Goal: Register for event/course

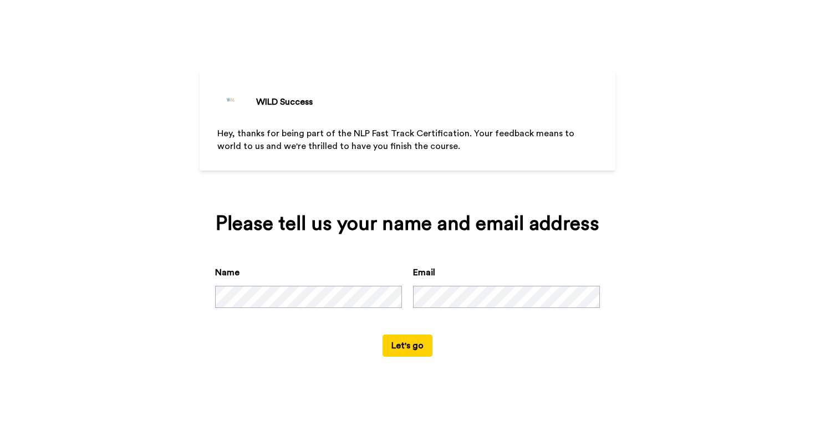
click at [408, 346] on button "Let's go" at bounding box center [407, 346] width 50 height 22
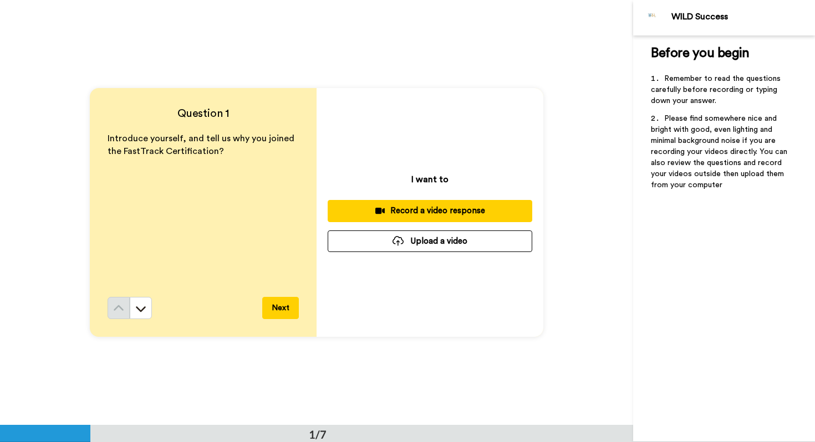
click at [410, 212] on div "Record a video response" at bounding box center [429, 211] width 187 height 12
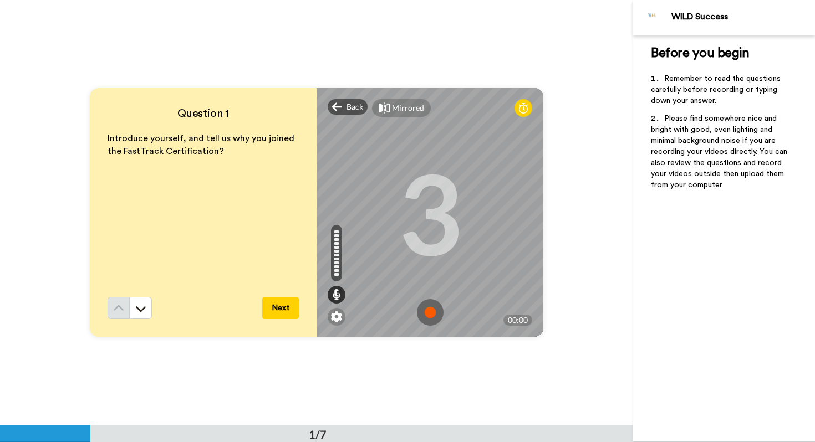
click at [284, 308] on button "Next" at bounding box center [280, 308] width 37 height 22
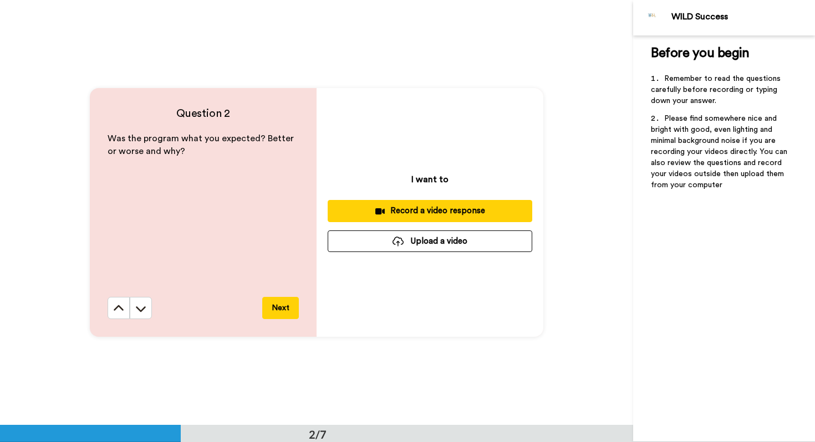
scroll to position [426, 0]
click at [278, 308] on button "Next" at bounding box center [280, 307] width 37 height 22
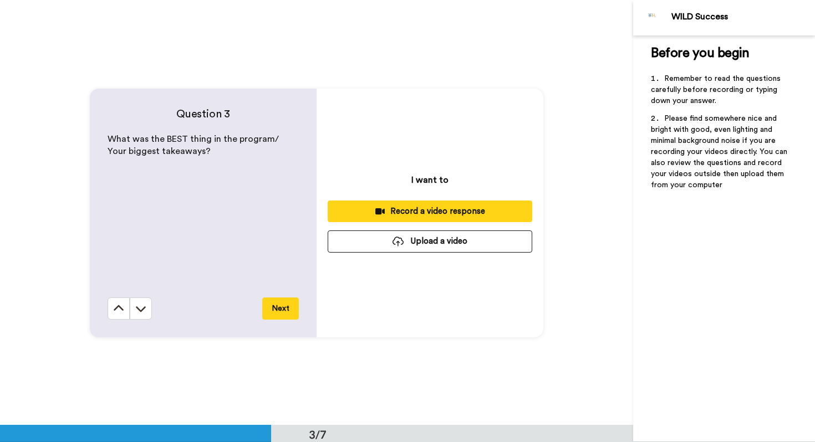
scroll to position [851, 0]
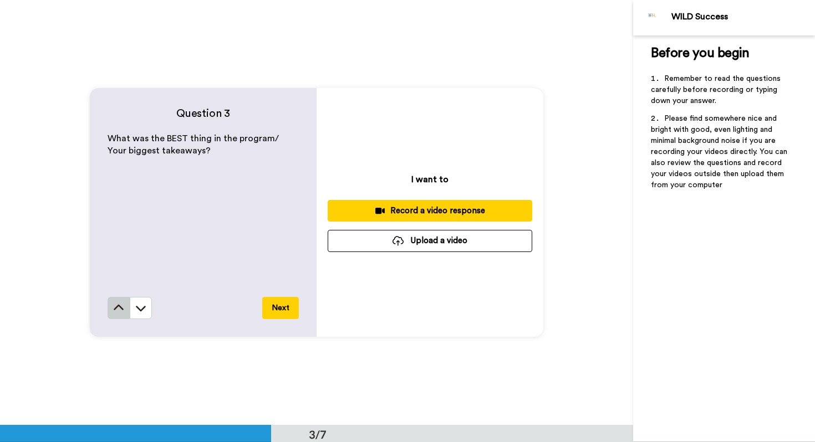
click at [119, 305] on icon at bounding box center [119, 308] width 10 height 6
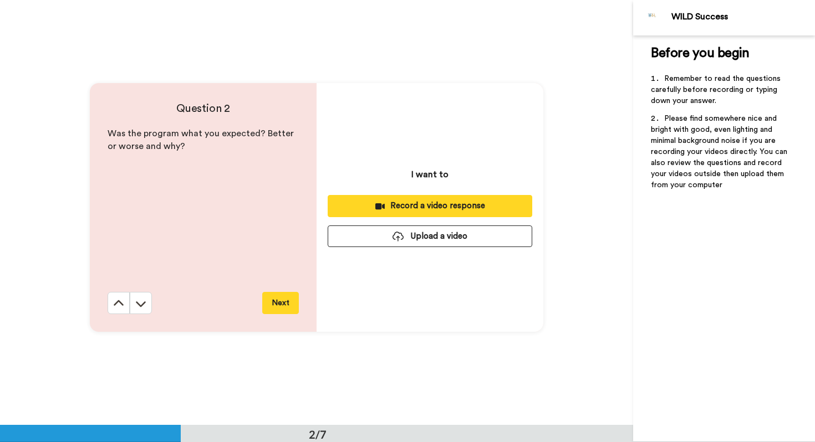
scroll to position [426, 0]
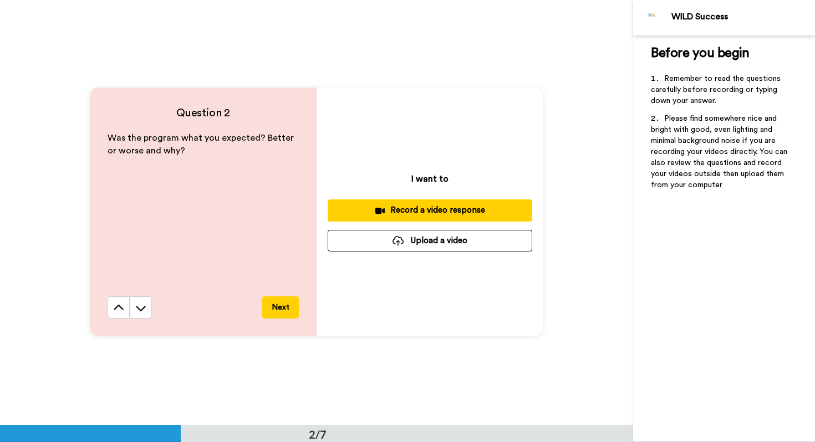
click at [429, 212] on div "Record a video response" at bounding box center [429, 210] width 187 height 12
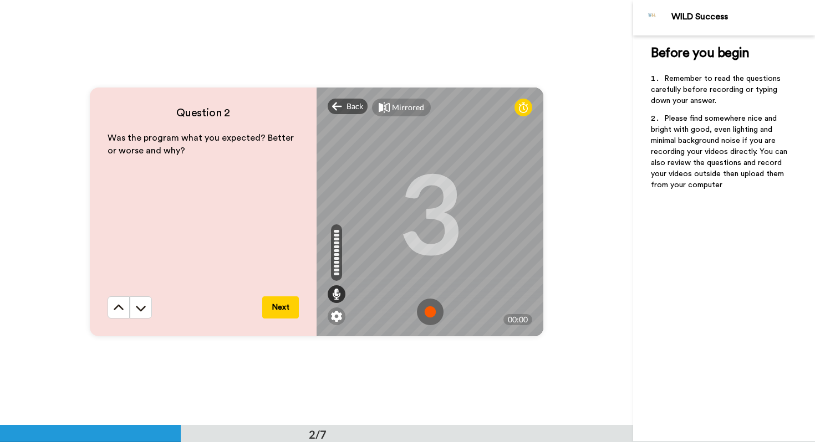
click at [285, 306] on button "Next" at bounding box center [280, 307] width 37 height 22
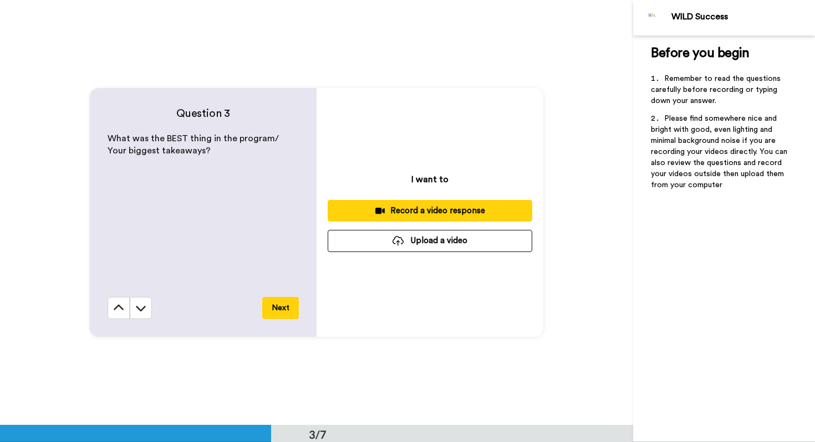
scroll to position [851, 0]
click at [387, 210] on div "Record a video response" at bounding box center [429, 211] width 187 height 12
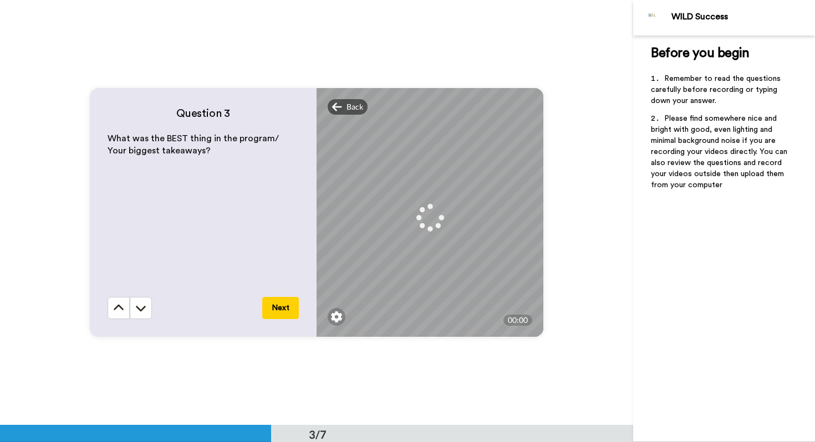
click at [278, 309] on button "Next" at bounding box center [280, 308] width 37 height 22
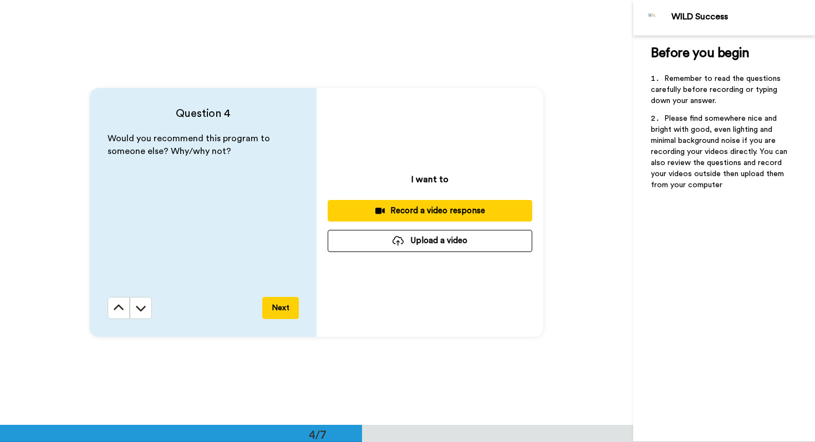
scroll to position [1276, 0]
click at [124, 310] on icon at bounding box center [118, 308] width 11 height 11
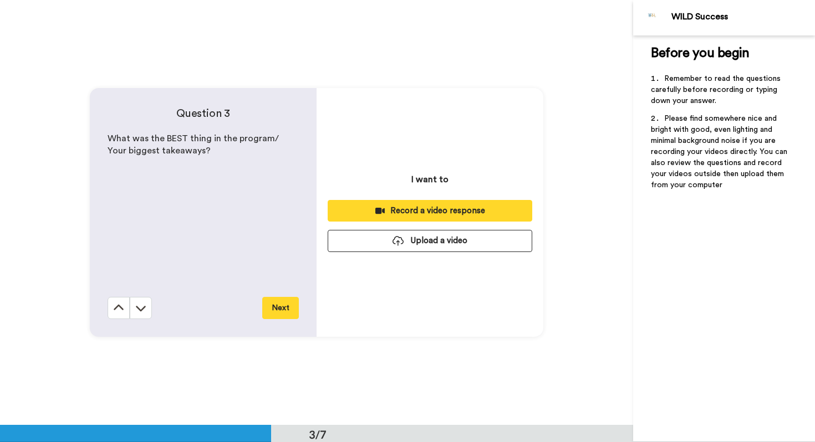
scroll to position [851, 0]
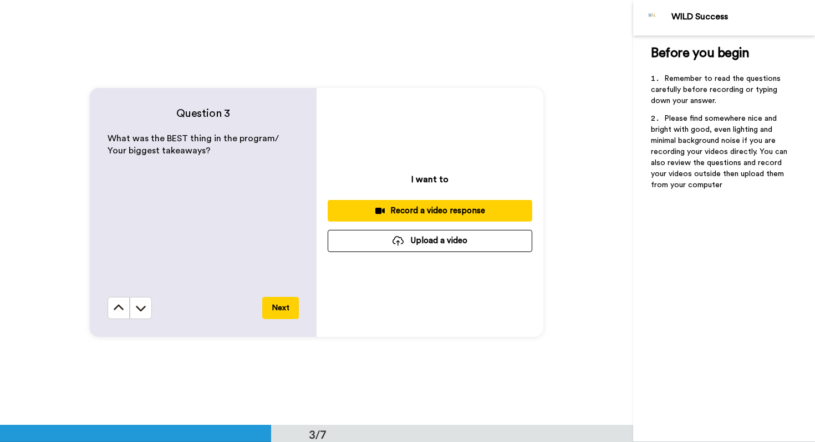
click at [405, 208] on div "Record a video response" at bounding box center [429, 211] width 187 height 12
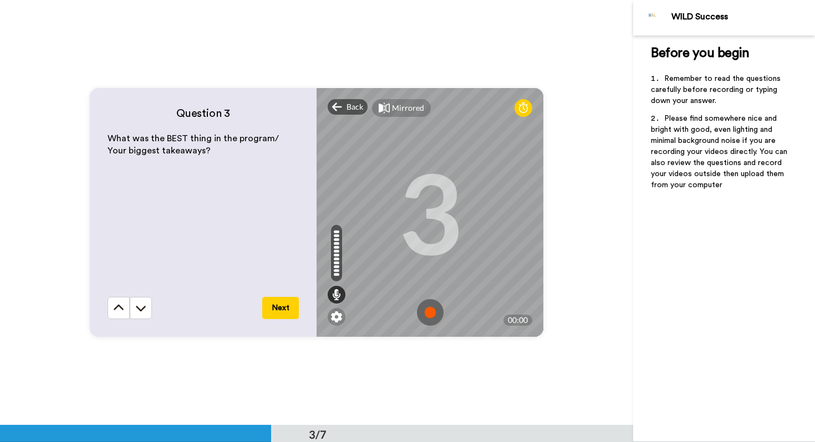
click at [281, 309] on button "Next" at bounding box center [280, 308] width 37 height 22
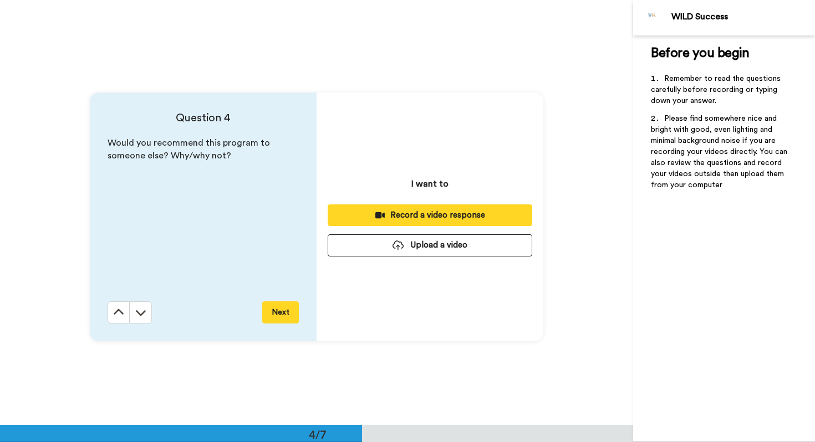
scroll to position [1276, 0]
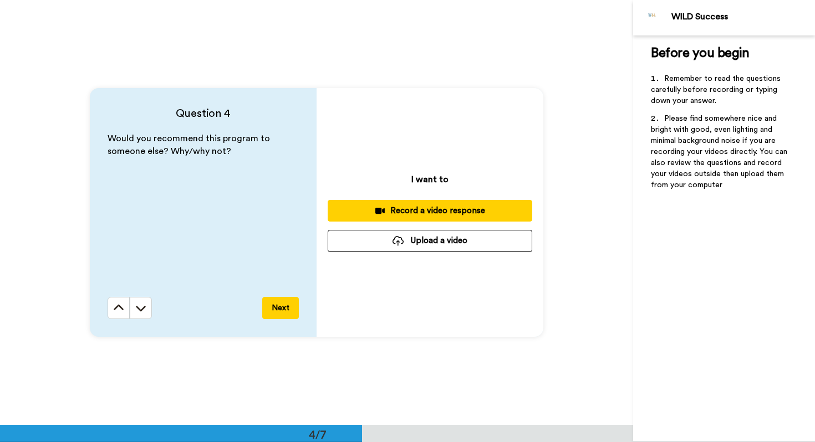
click at [412, 211] on div "Record a video response" at bounding box center [429, 211] width 187 height 12
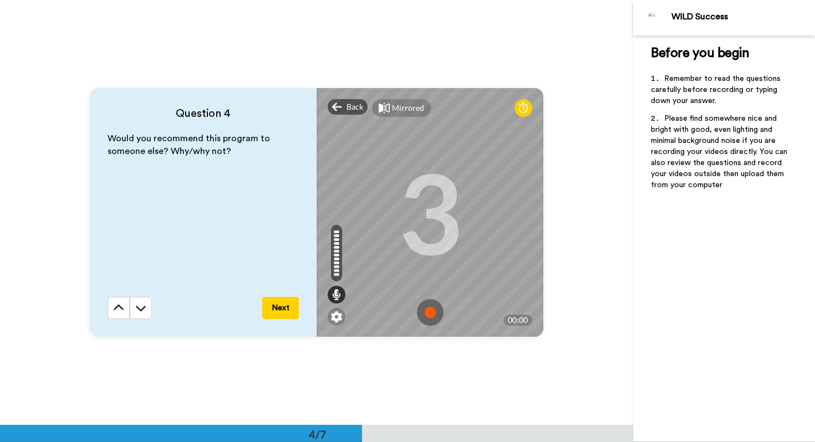
click at [285, 299] on button "Next" at bounding box center [280, 308] width 37 height 22
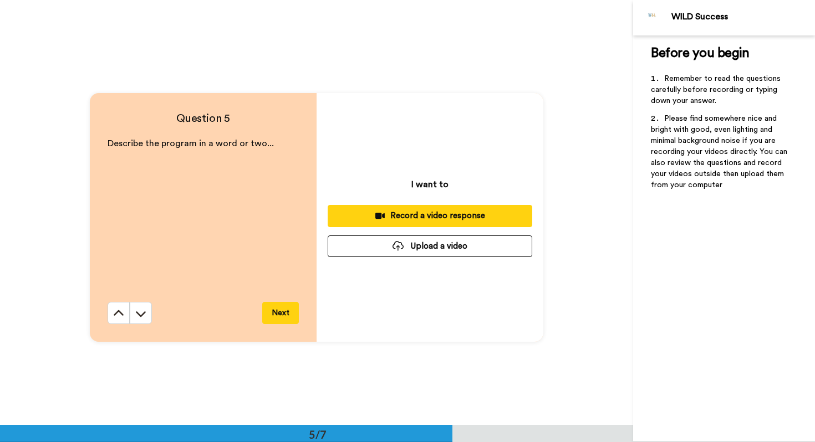
scroll to position [1701, 0]
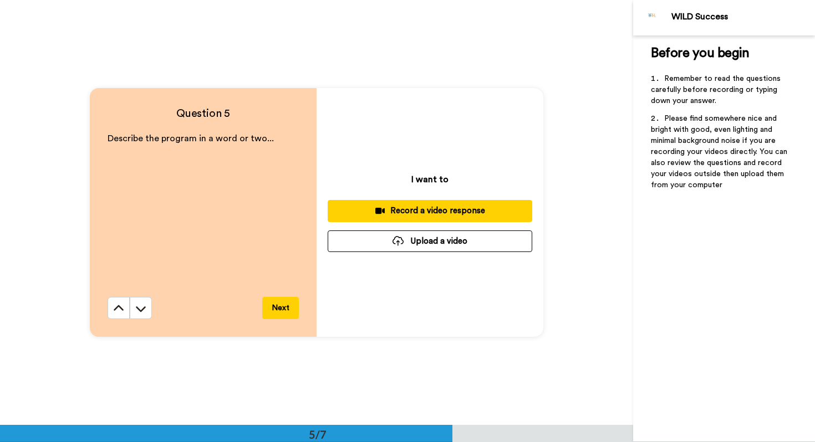
click at [280, 306] on button "Next" at bounding box center [280, 308] width 37 height 22
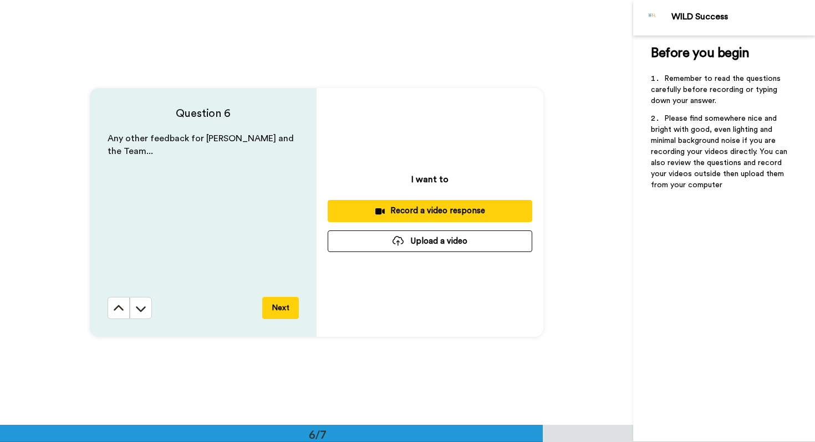
scroll to position [2126, 0]
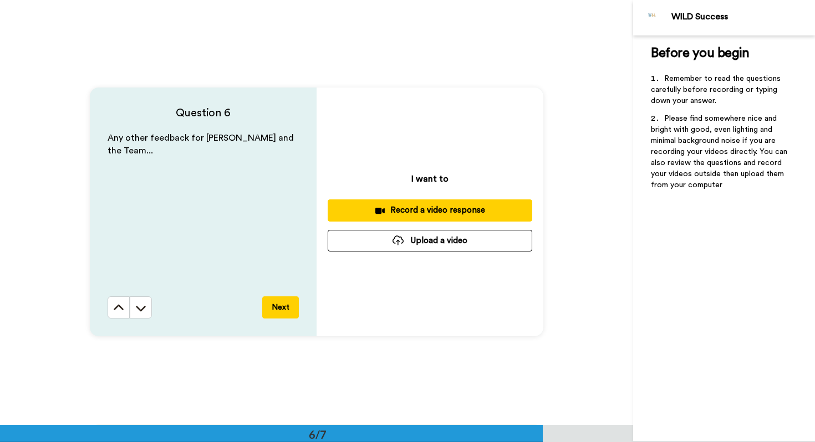
click at [406, 209] on div "Record a video response" at bounding box center [429, 210] width 187 height 12
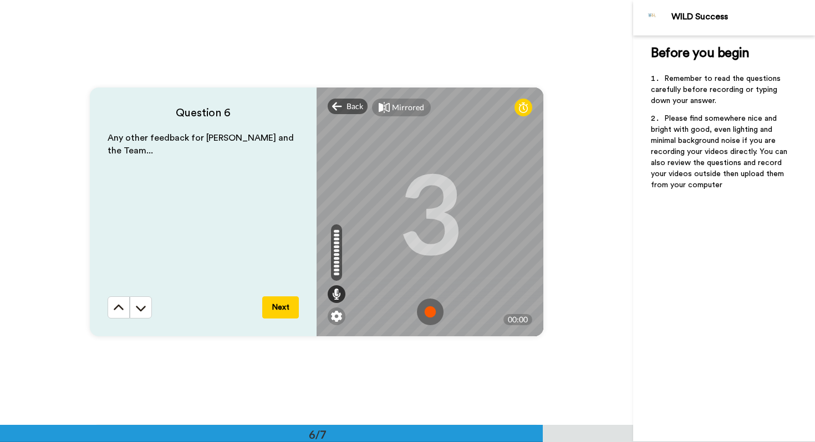
click at [280, 310] on button "Next" at bounding box center [280, 307] width 37 height 22
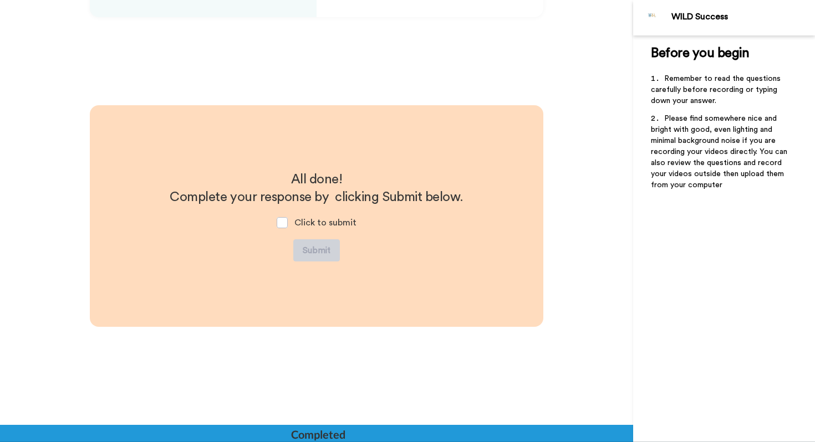
scroll to position [2449, 0]
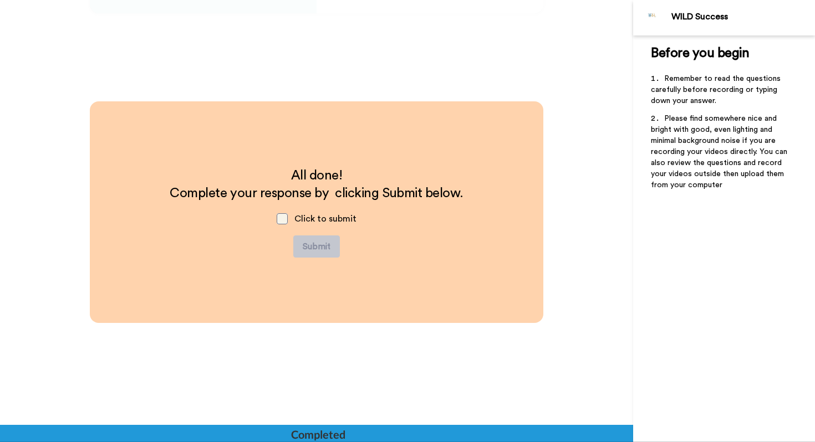
click at [283, 222] on span at bounding box center [282, 218] width 11 height 11
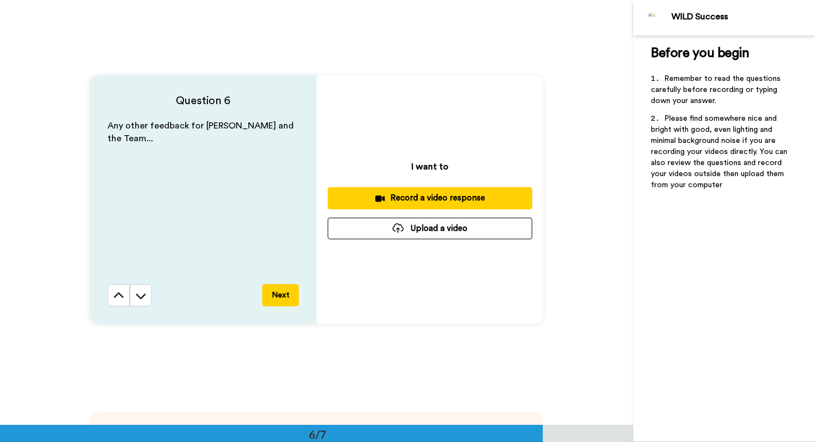
scroll to position [2140, 0]
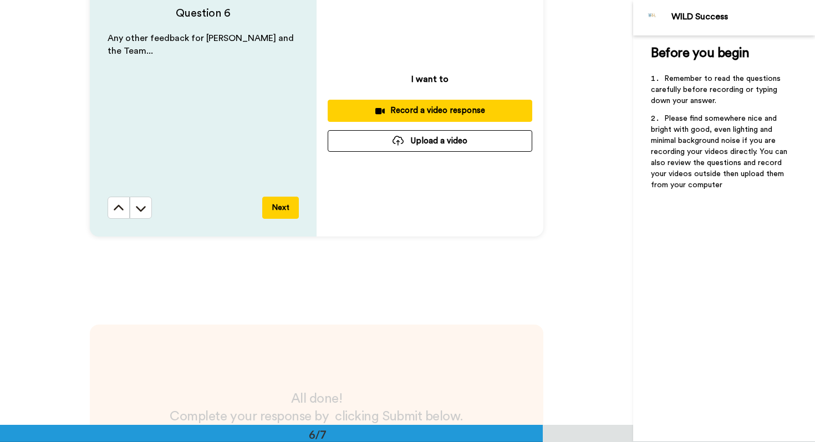
click at [281, 207] on button "Next" at bounding box center [280, 208] width 37 height 22
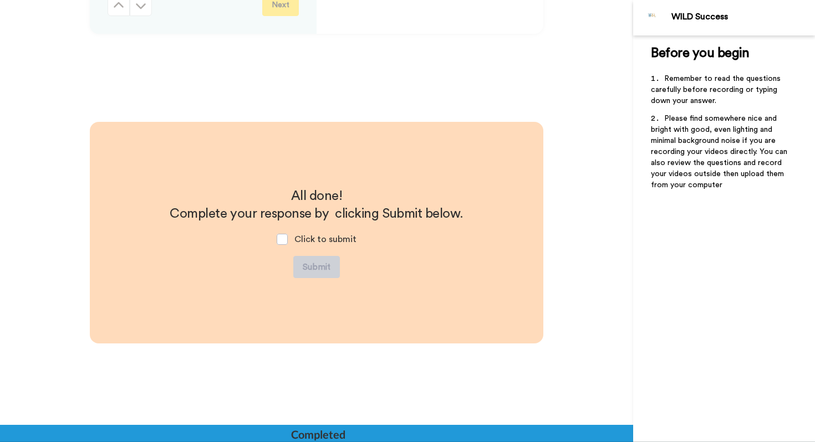
scroll to position [2449, 0]
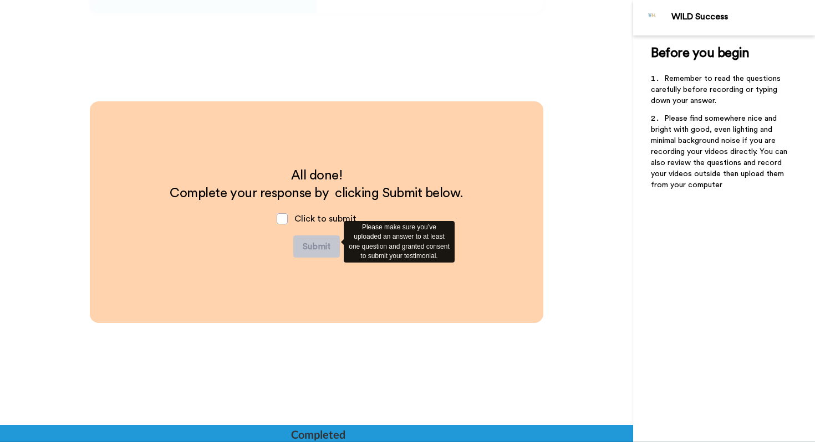
click at [398, 249] on div "Please make sure you’ve uploaded an answer to at least one question and granted…" at bounding box center [399, 242] width 111 height 42
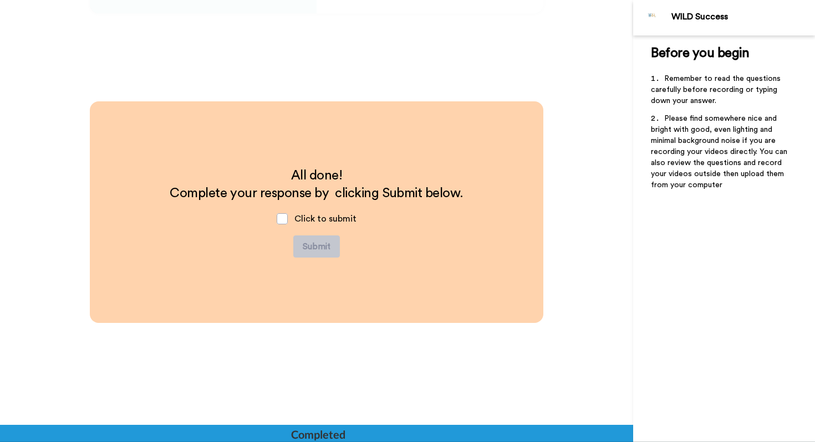
click at [326, 436] on div "Completed" at bounding box center [317, 435] width 53 height 16
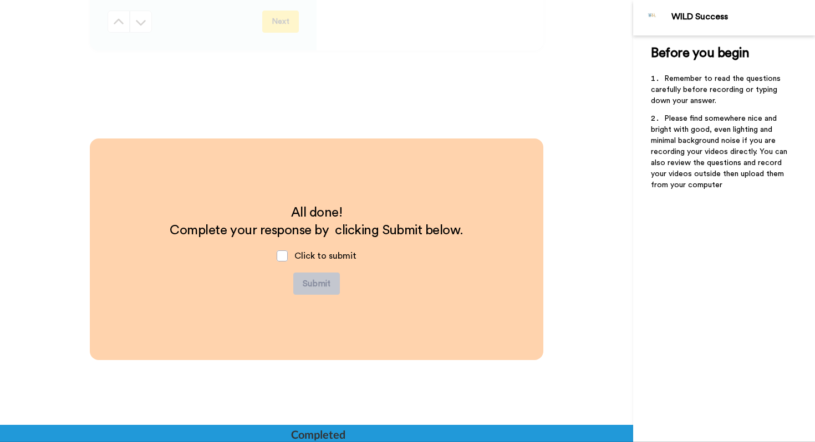
scroll to position [2431, 0]
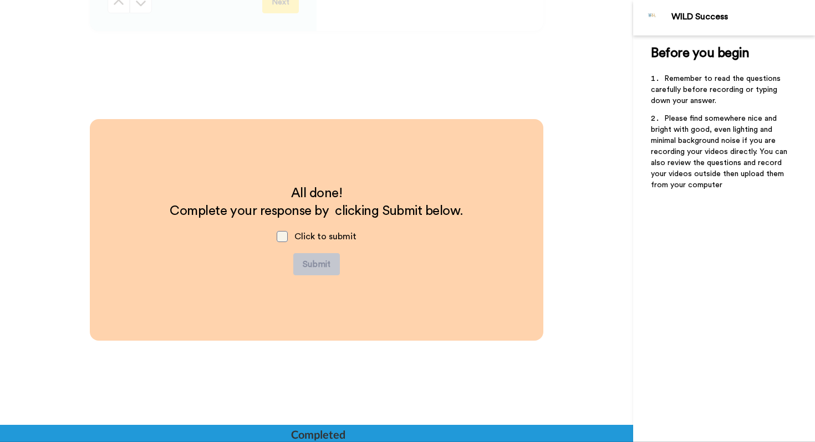
click at [285, 238] on span at bounding box center [282, 236] width 11 height 11
click at [284, 238] on span at bounding box center [282, 236] width 11 height 11
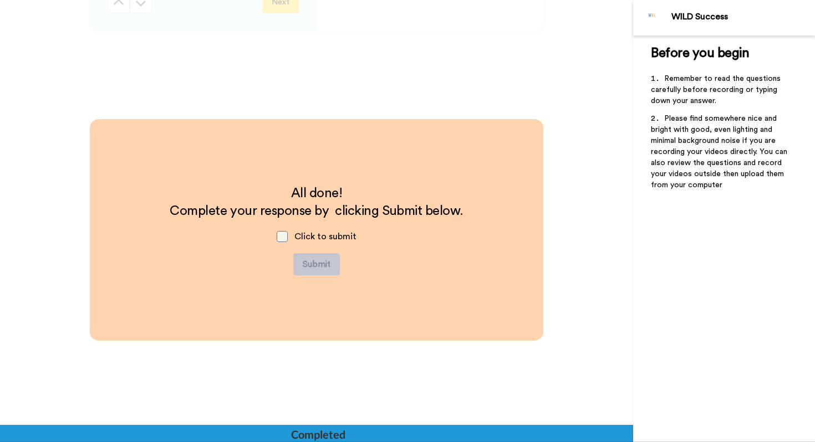
click at [284, 238] on span at bounding box center [282, 236] width 11 height 11
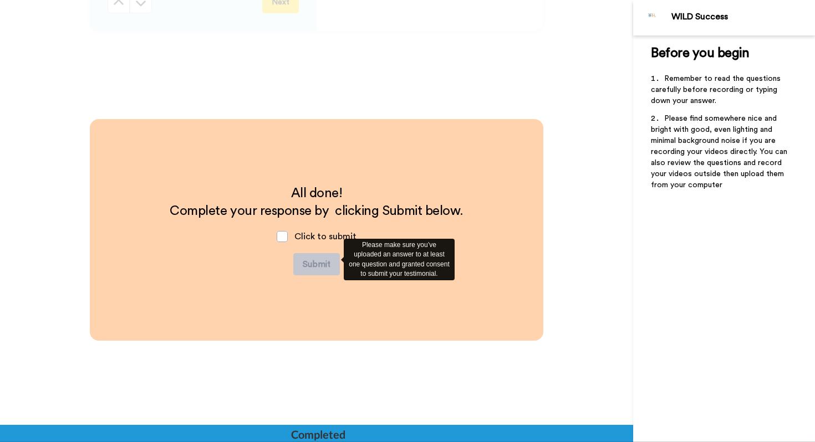
click at [402, 265] on div "Please make sure you’ve uploaded an answer to at least one question and granted…" at bounding box center [399, 260] width 111 height 42
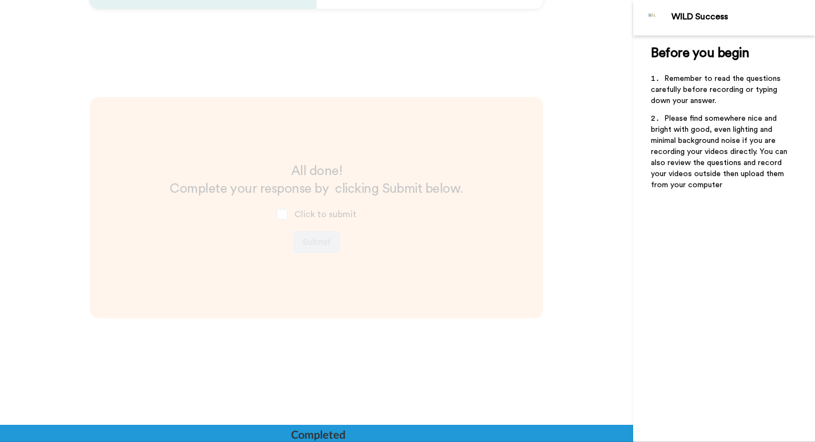
scroll to position [2551, 0]
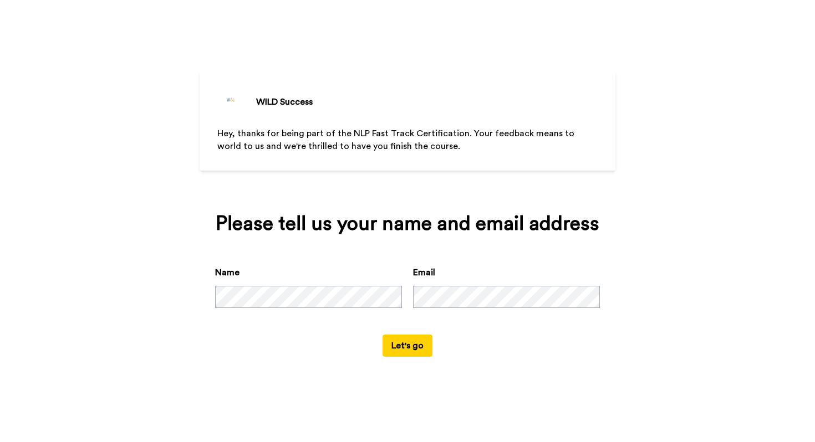
click at [417, 349] on button "Let's go" at bounding box center [407, 346] width 50 height 22
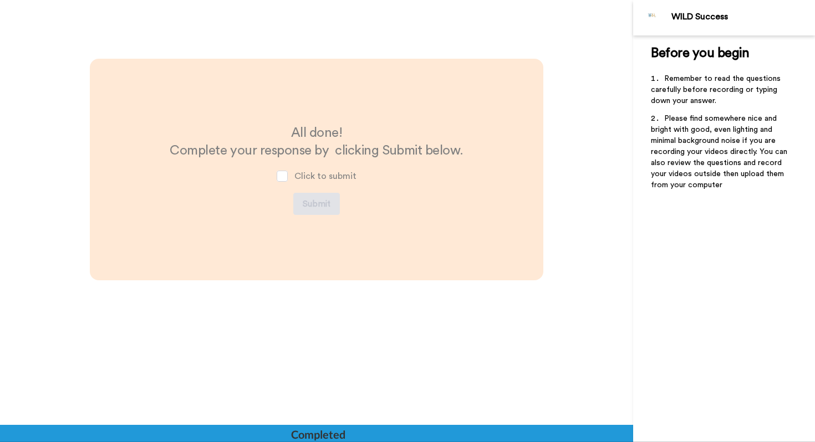
scroll to position [2551, 0]
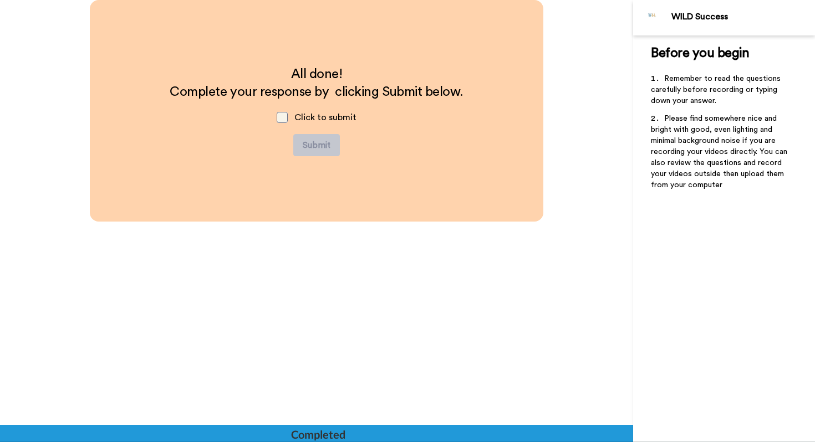
click at [285, 121] on span at bounding box center [282, 117] width 11 height 11
click at [408, 428] on div at bounding box center [316, 433] width 633 height 17
click at [403, 438] on div at bounding box center [316, 433] width 633 height 17
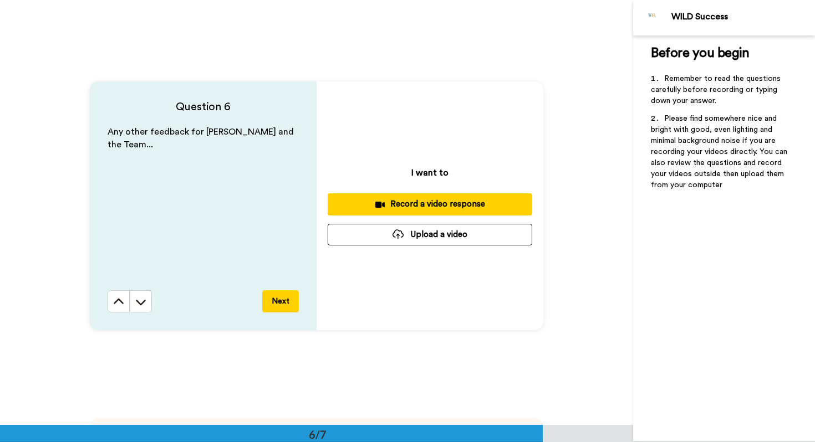
scroll to position [2133, 0]
click at [382, 204] on icon at bounding box center [379, 204] width 9 height 6
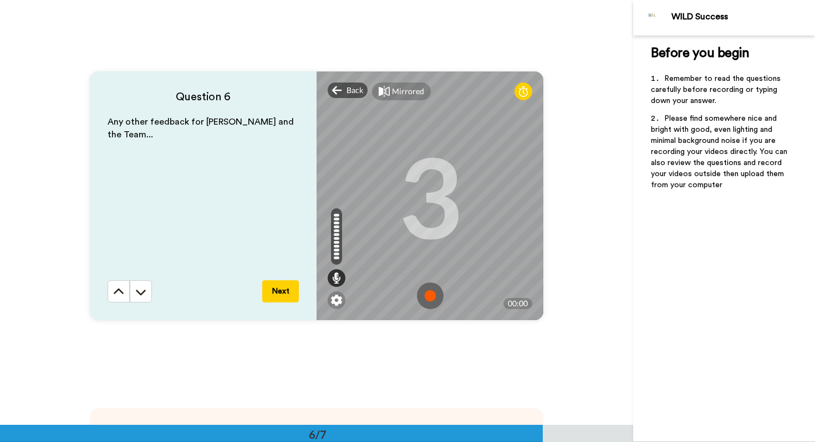
scroll to position [2147, 0]
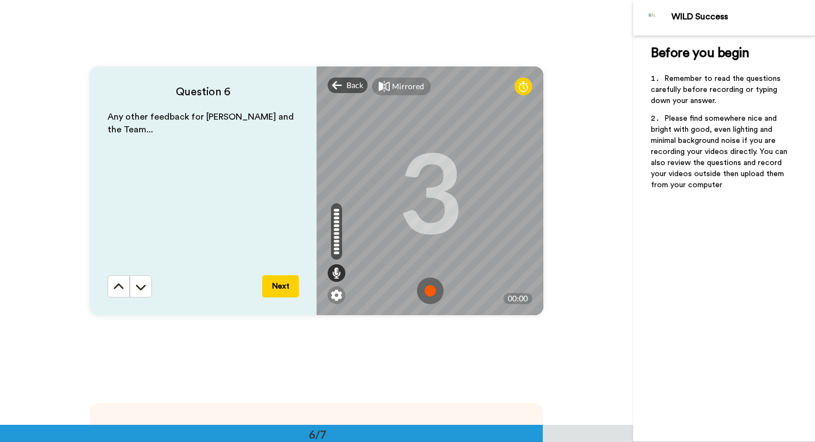
click at [280, 286] on button "Next" at bounding box center [280, 286] width 37 height 22
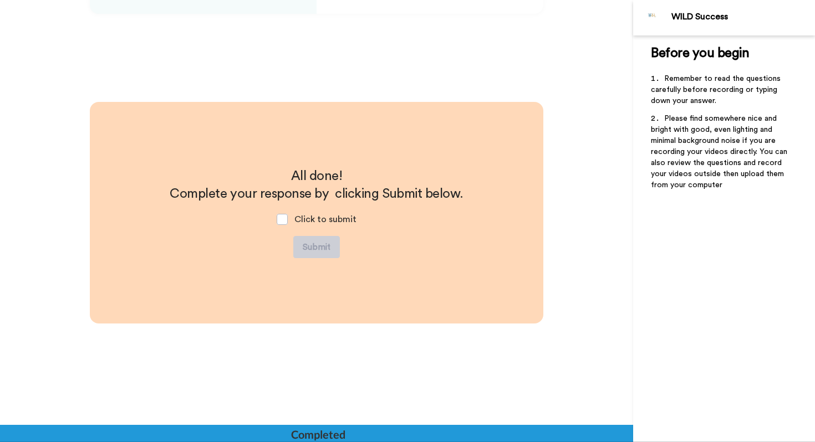
scroll to position [2449, 0]
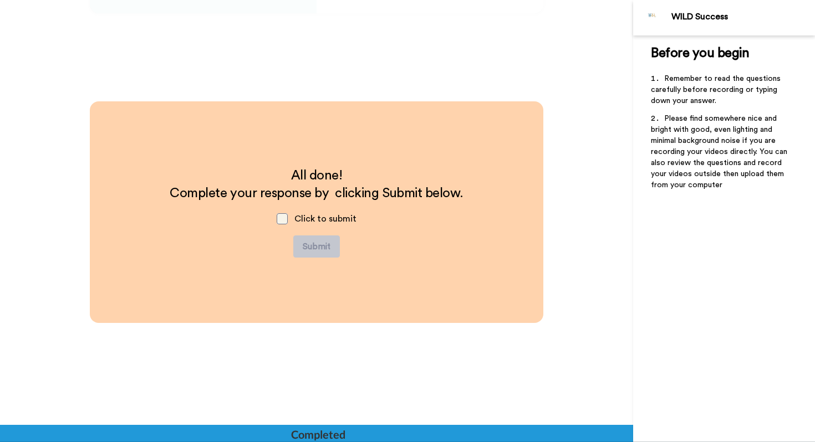
click at [286, 219] on span at bounding box center [282, 218] width 11 height 11
click at [282, 219] on span at bounding box center [282, 218] width 11 height 11
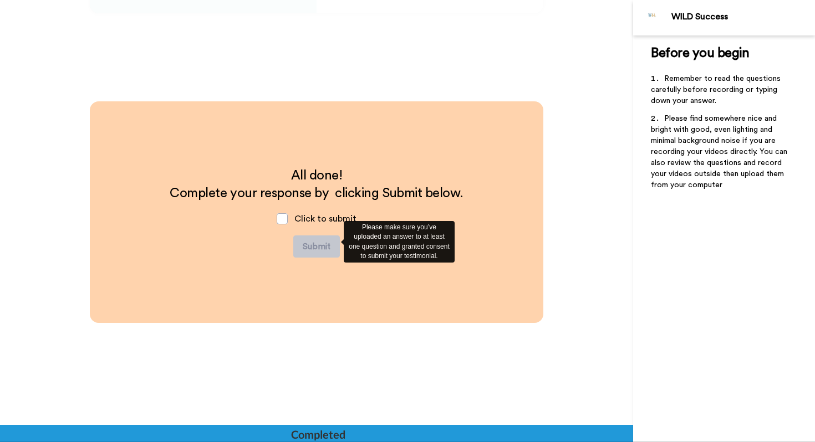
click at [377, 245] on div "Please make sure you’ve uploaded an answer to at least one question and granted…" at bounding box center [399, 242] width 111 height 42
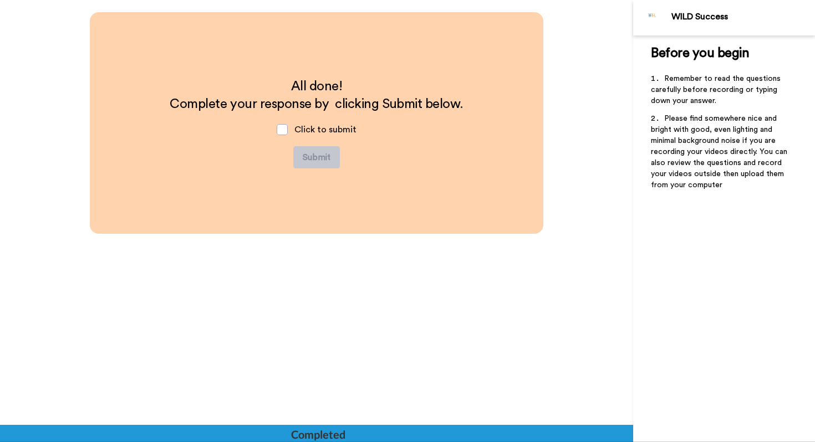
scroll to position [2551, 0]
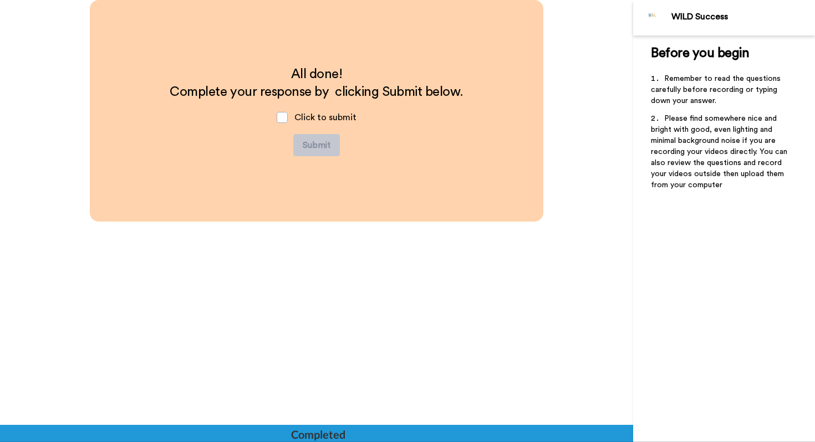
click at [354, 432] on div at bounding box center [316, 433] width 633 height 17
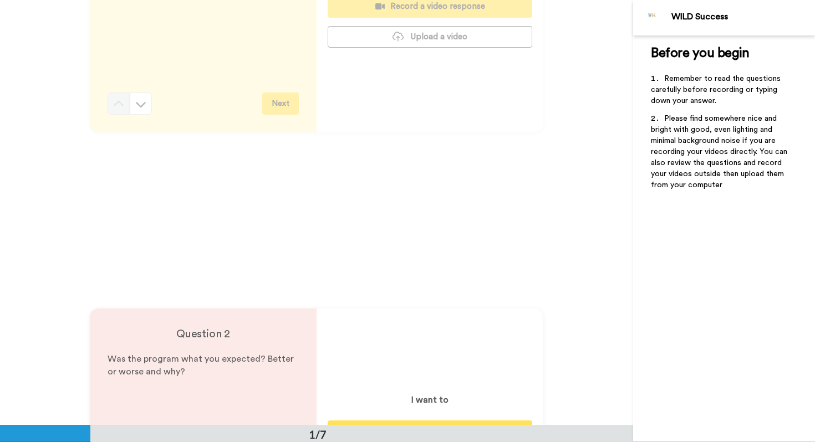
scroll to position [0, 0]
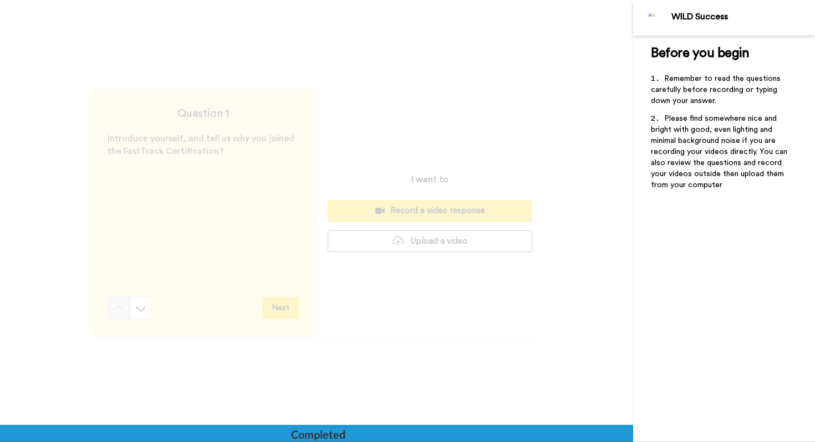
scroll to position [2551, 0]
